Goal: Task Accomplishment & Management: Complete application form

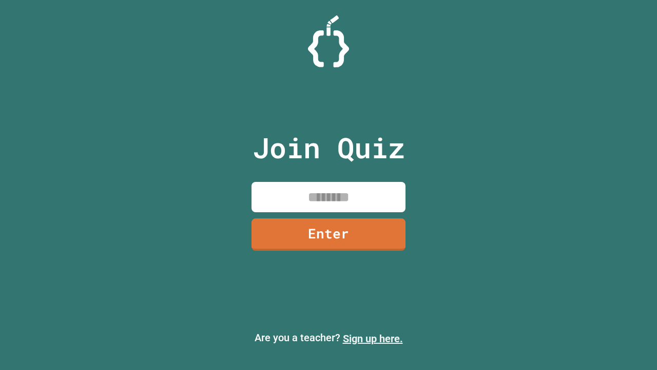
click at [373, 338] on link "Sign up here." at bounding box center [373, 338] width 60 height 12
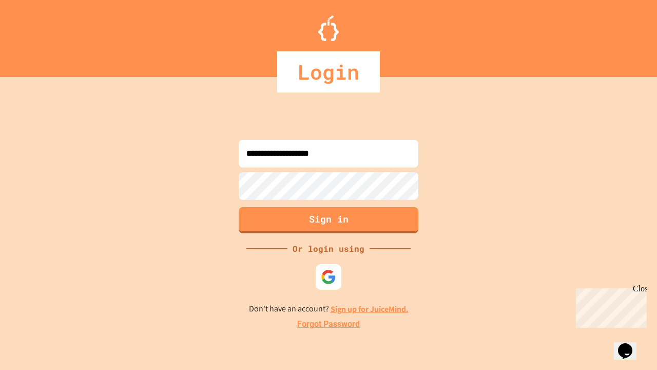
type input "**********"
